Goal: Check status

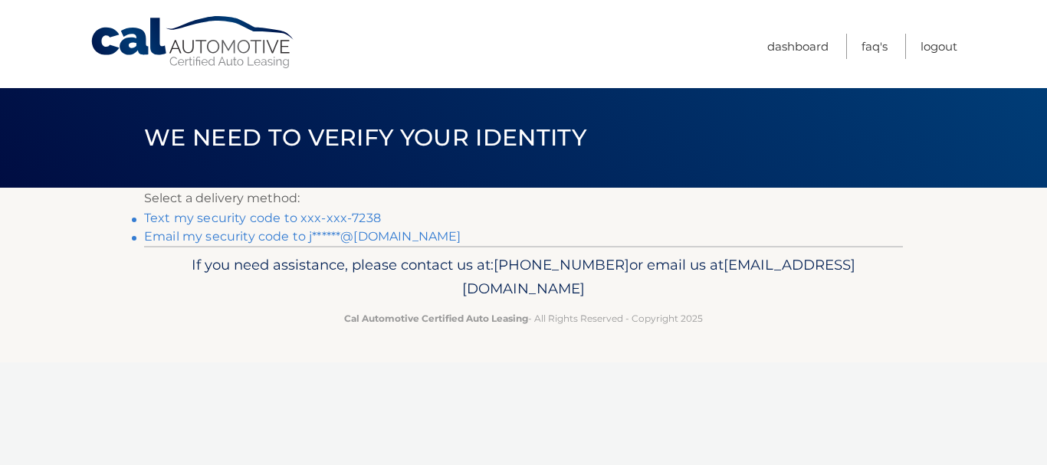
click at [202, 218] on link "Text my security code to xxx-xxx-7238" at bounding box center [262, 218] width 237 height 15
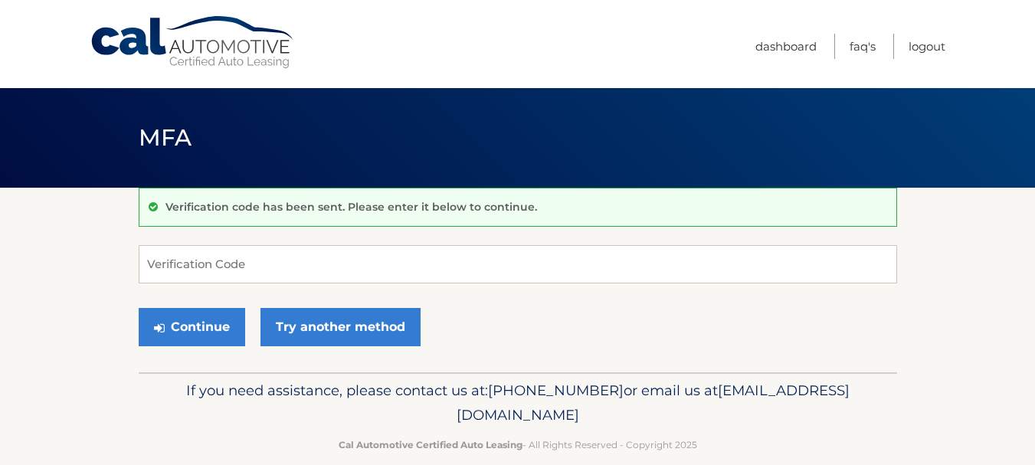
click at [202, 218] on div "Verification code has been sent. Please enter it below to continue." at bounding box center [518, 207] width 759 height 39
click at [238, 263] on input "Verification Code" at bounding box center [518, 264] width 759 height 38
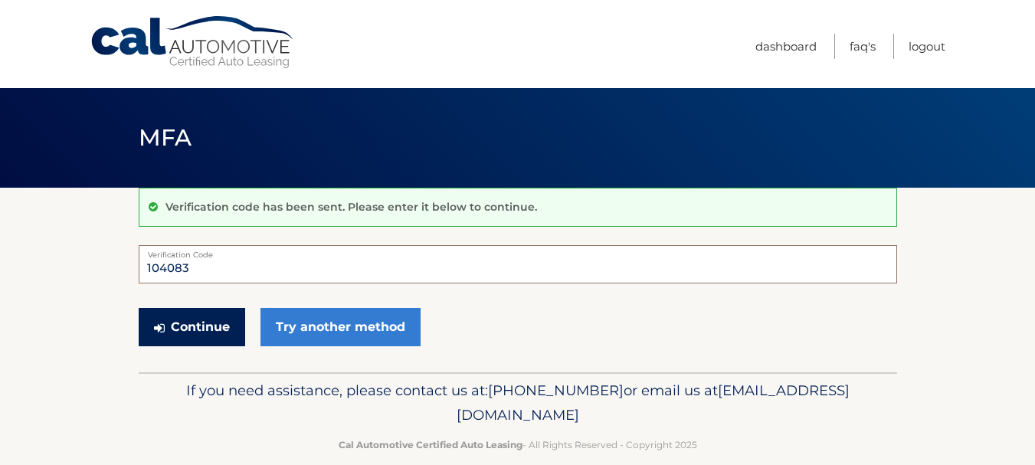
type input "104083"
click at [202, 321] on button "Continue" at bounding box center [192, 327] width 107 height 38
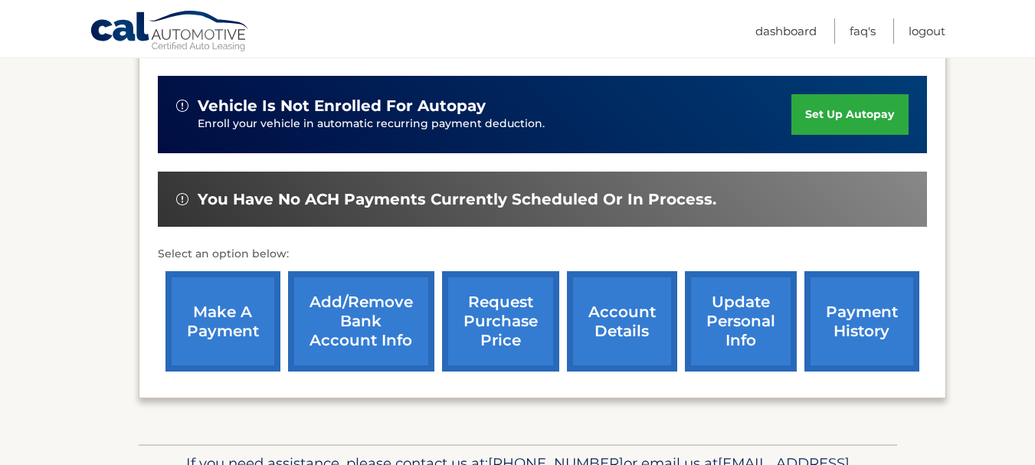
scroll to position [383, 0]
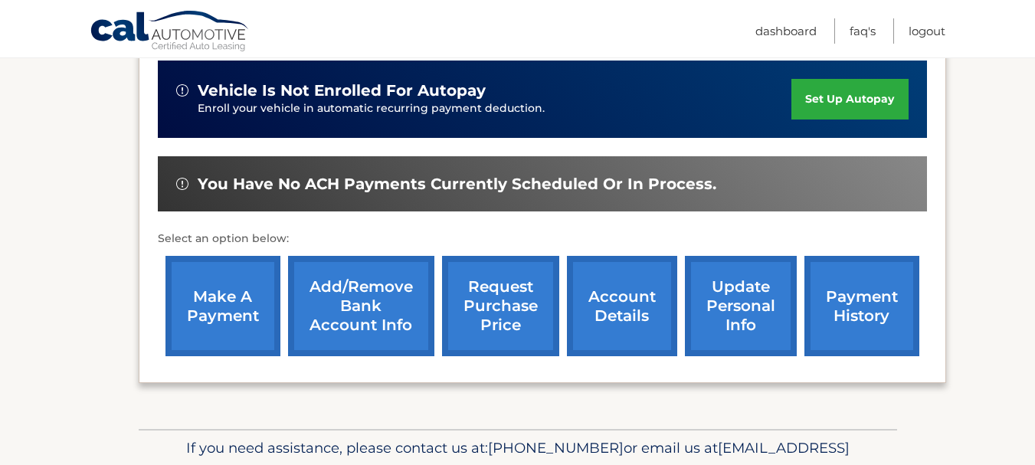
click at [854, 312] on link "payment history" at bounding box center [862, 306] width 115 height 100
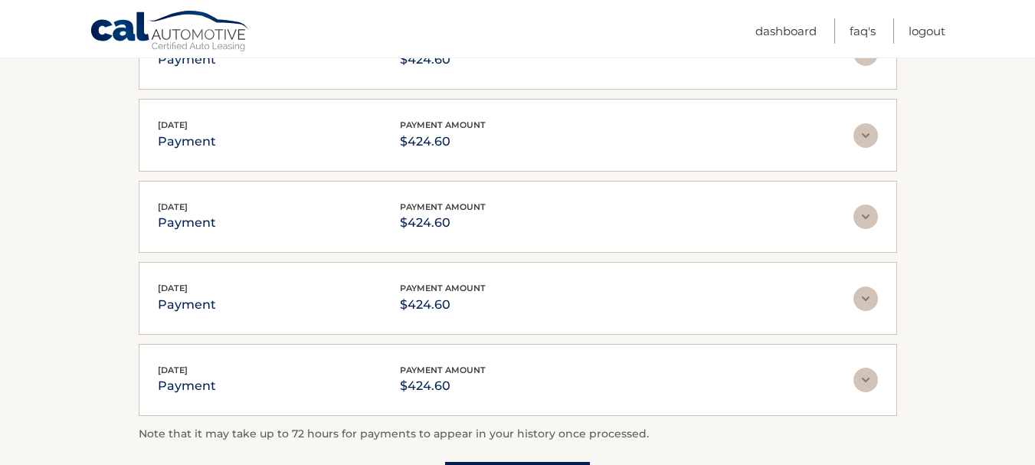
scroll to position [383, 0]
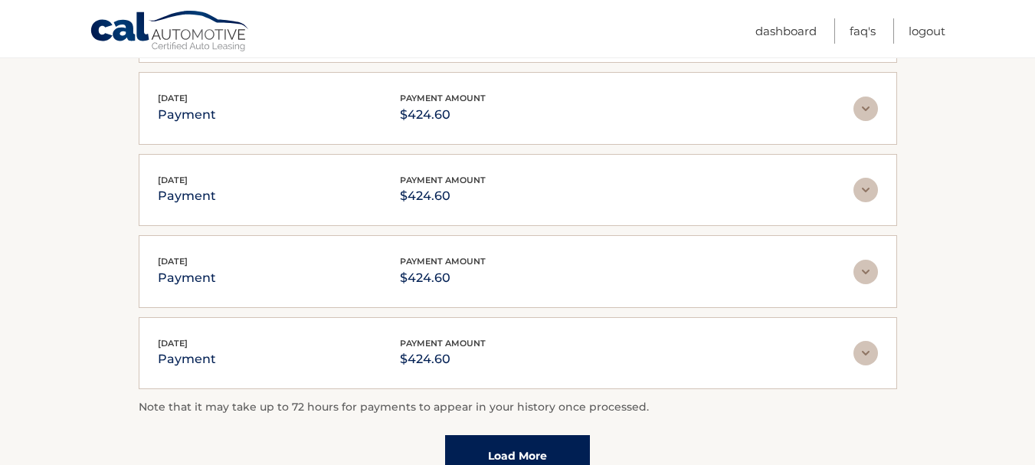
click at [543, 450] on link "Load More" at bounding box center [517, 455] width 145 height 41
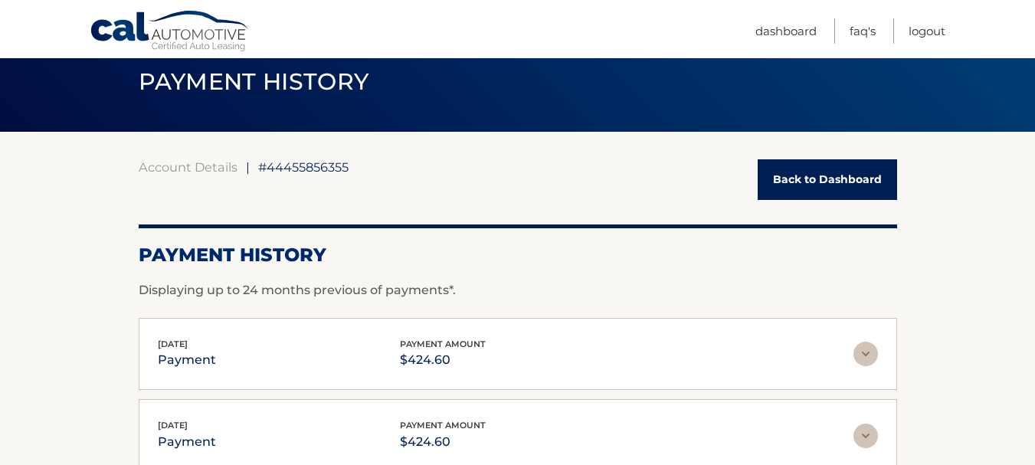
scroll to position [0, 0]
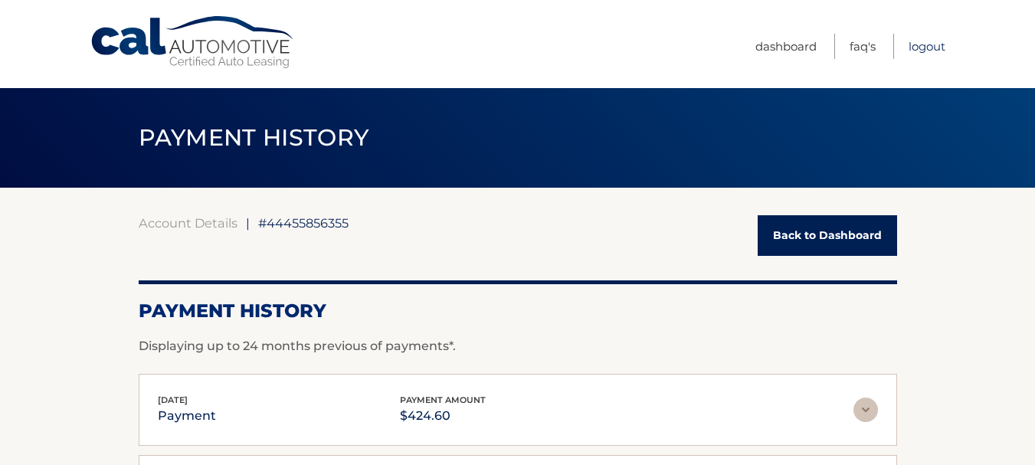
click at [918, 47] on link "Logout" at bounding box center [927, 46] width 37 height 25
